Goal: Find specific page/section: Find specific page/section

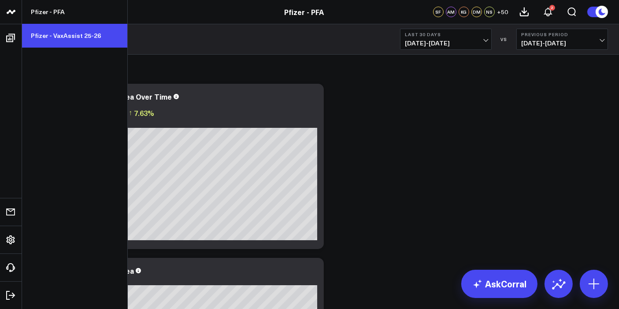
click at [53, 33] on link "Pfizer - VaxAssist 25-26" at bounding box center [74, 36] width 105 height 24
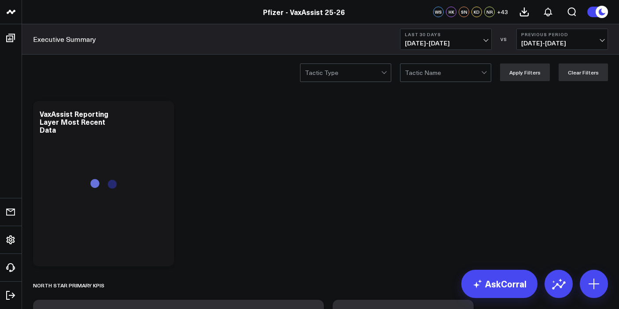
click at [486, 43] on span "[DATE] - [DATE]" at bounding box center [446, 43] width 82 height 7
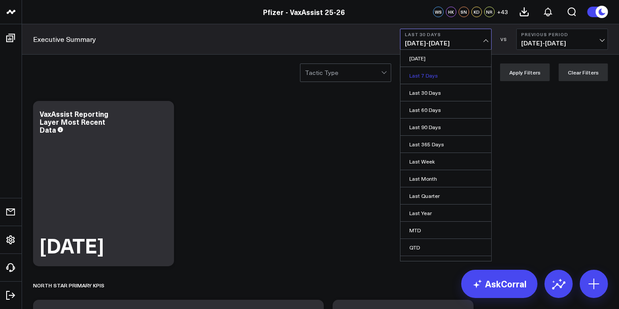
click at [436, 70] on link "Last 7 Days" at bounding box center [445, 75] width 91 height 17
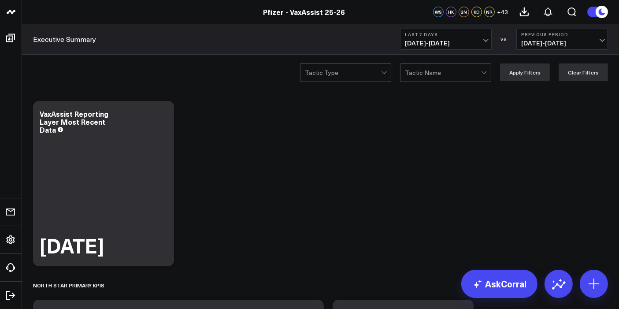
click at [485, 40] on span "[DATE] - [DATE]" at bounding box center [446, 43] width 82 height 7
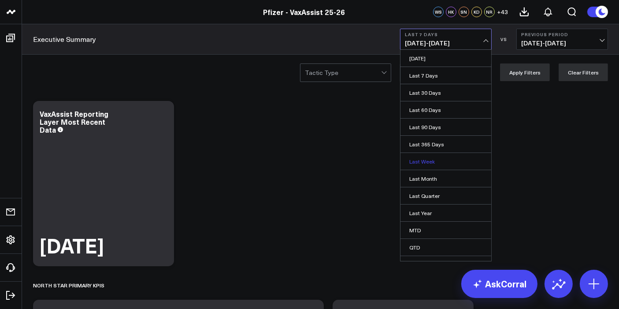
scroll to position [27, 0]
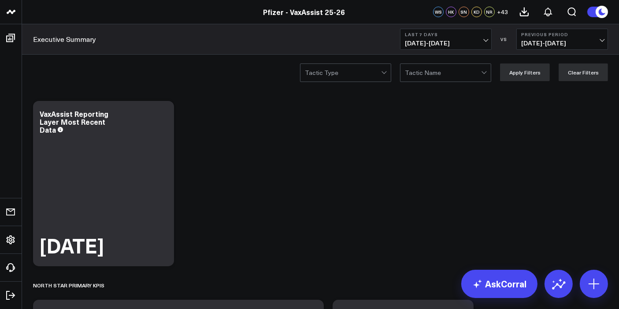
click at [227, 79] on div "Tactic Type Tactic Name Apply Filters Clear Filters" at bounding box center [320, 72] width 597 height 35
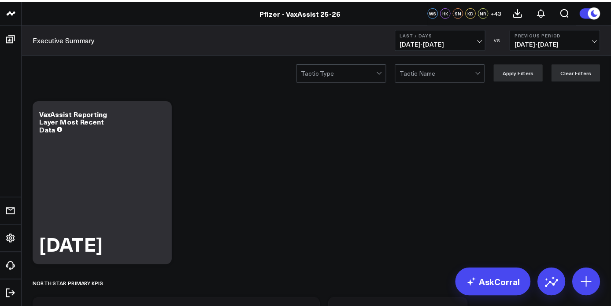
scroll to position [199, 0]
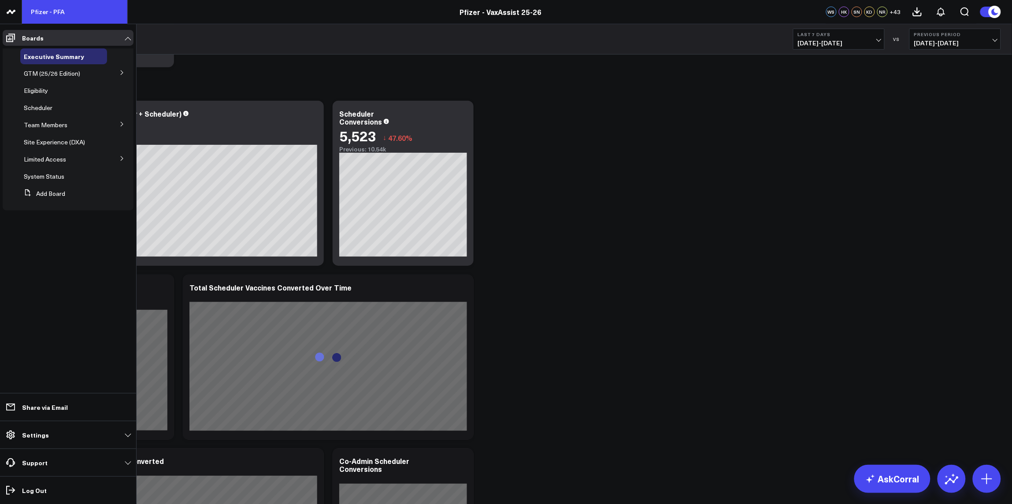
click at [47, 11] on link "Pfizer - PFA" at bounding box center [74, 12] width 105 height 24
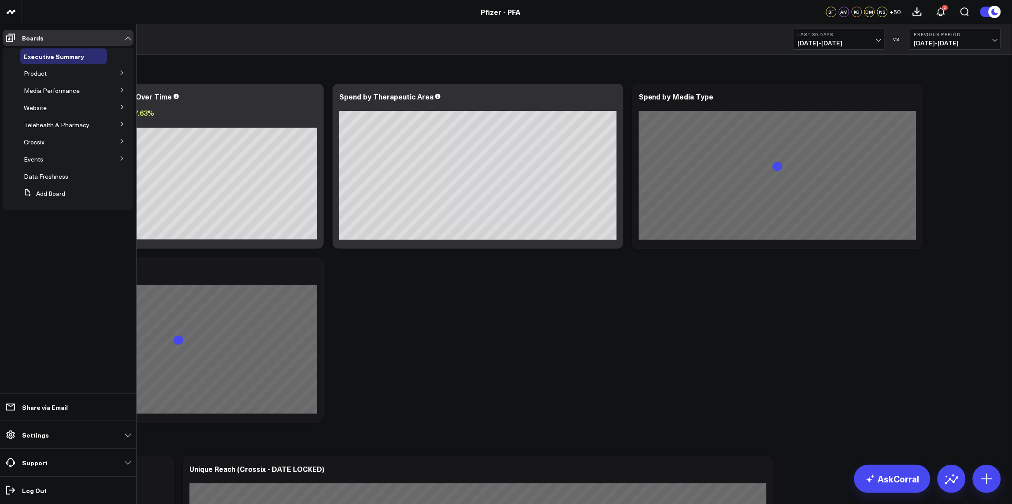
click at [121, 104] on button at bounding box center [122, 106] width 23 height 13
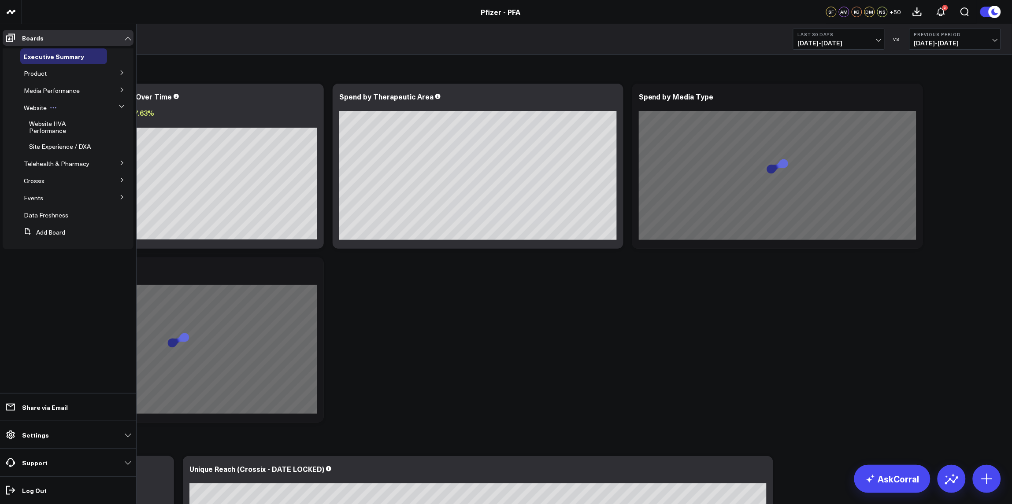
click at [34, 106] on span "Website" at bounding box center [35, 108] width 23 height 8
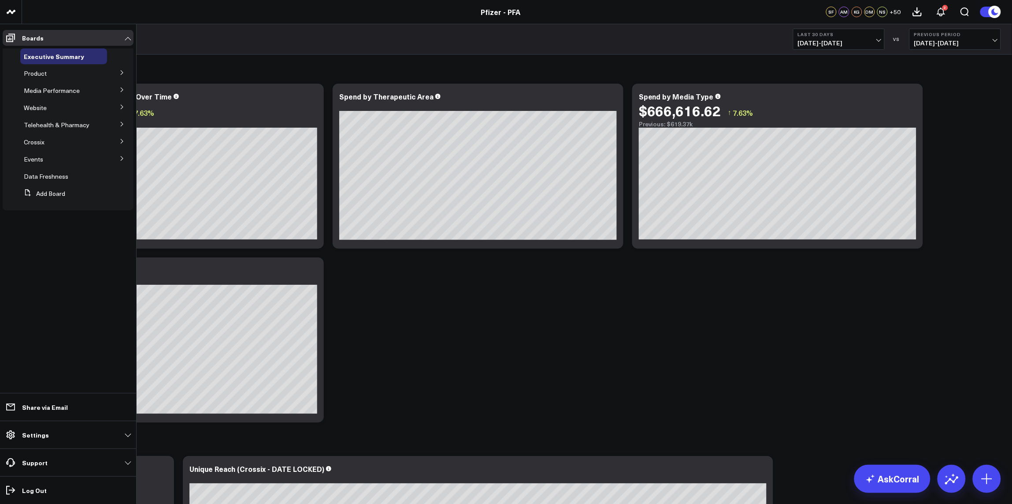
click at [120, 157] on icon at bounding box center [121, 158] width 5 height 5
click at [121, 157] on icon at bounding box center [121, 158] width 5 height 5
click at [124, 108] on icon at bounding box center [121, 106] width 5 height 5
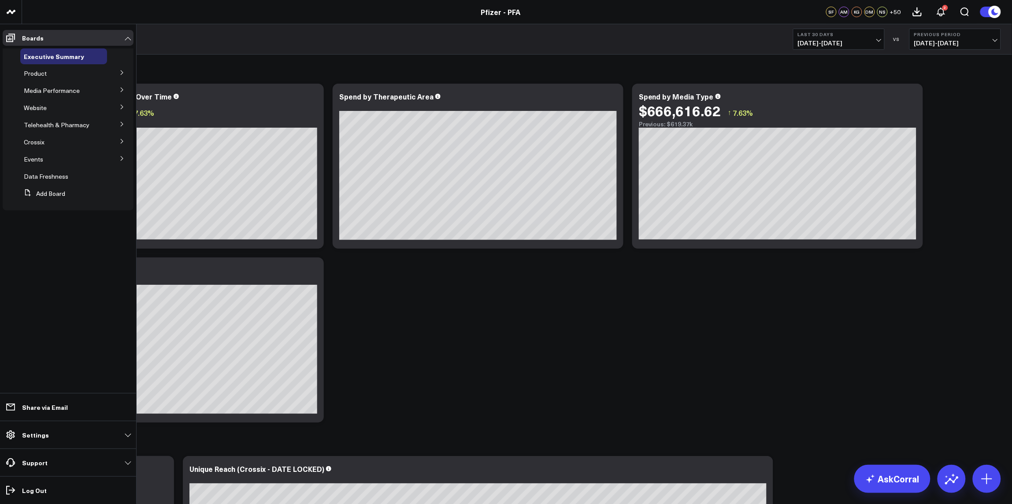
click at [122, 71] on icon at bounding box center [121, 72] width 5 height 5
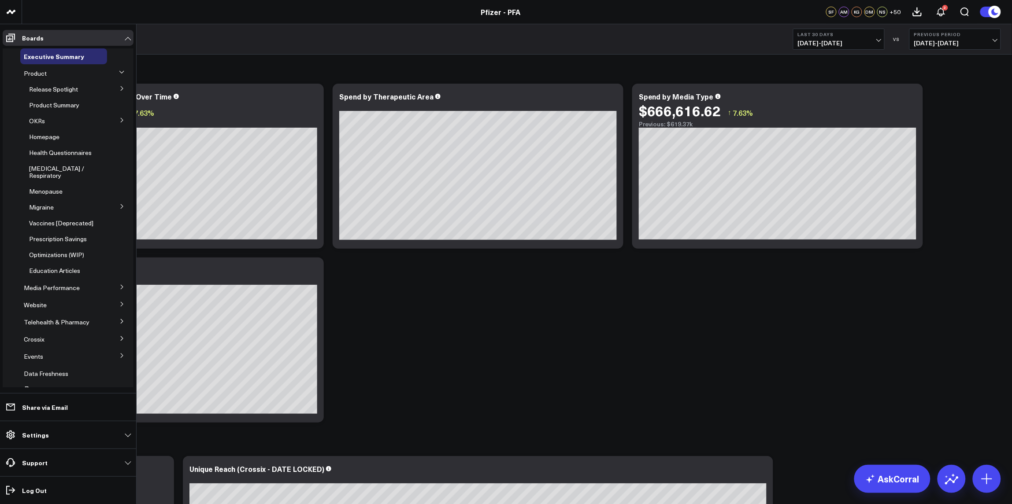
click at [119, 86] on icon at bounding box center [121, 88] width 5 height 5
